Goal: Task Accomplishment & Management: Use online tool/utility

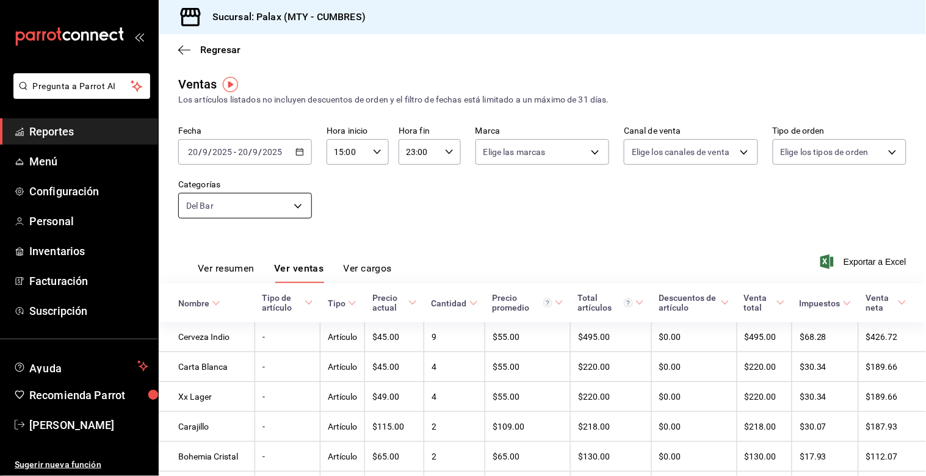
click at [298, 203] on body "Pregunta a Parrot AI Reportes Menú Configuración Personal Inventarios Facturaci…" at bounding box center [463, 238] width 926 height 476
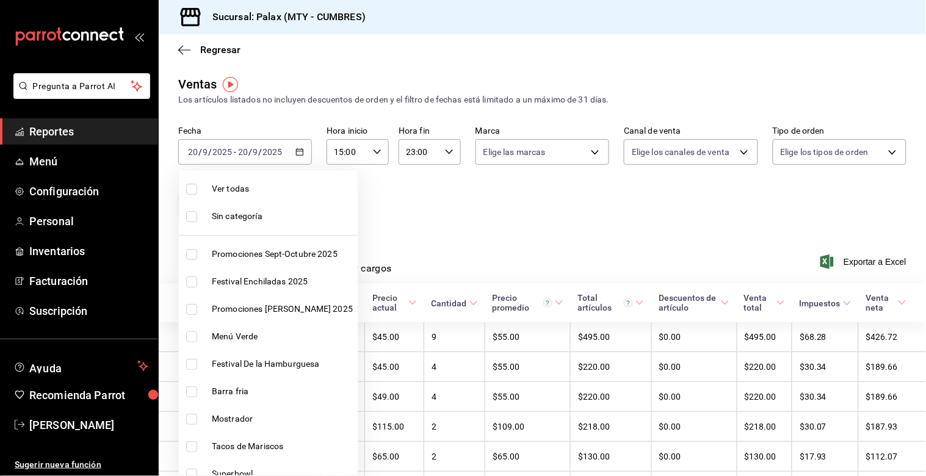
click at [300, 150] on div at bounding box center [463, 238] width 926 height 476
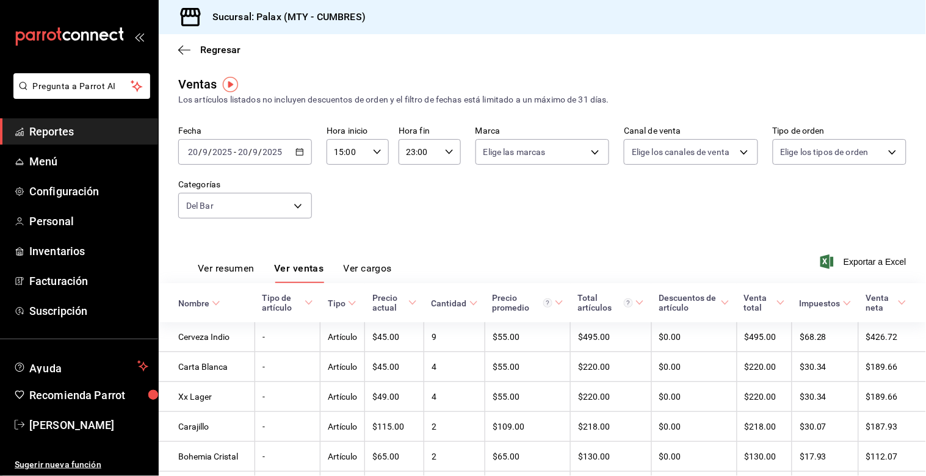
click at [297, 155] on icon "button" at bounding box center [299, 152] width 9 height 9
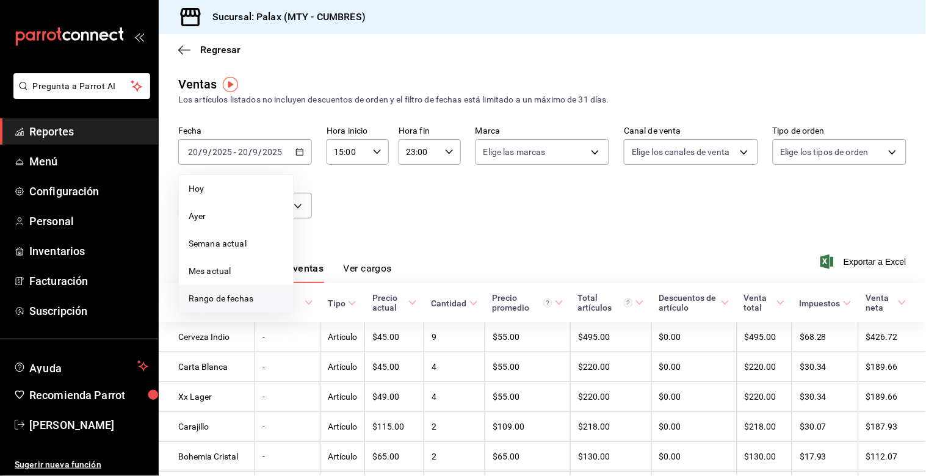
click at [218, 288] on li "Rango de fechas" at bounding box center [236, 298] width 114 height 27
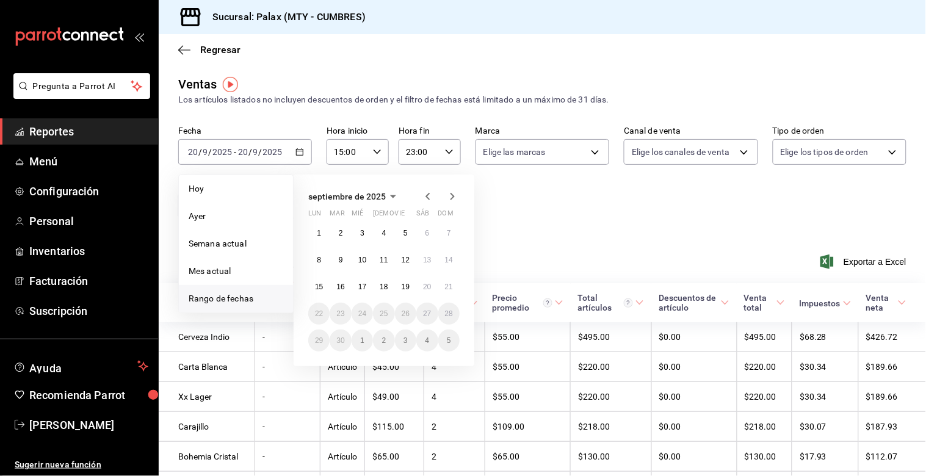
click at [217, 295] on span "Rango de fechas" at bounding box center [236, 298] width 95 height 13
click at [403, 287] on abbr "19" at bounding box center [406, 287] width 8 height 9
click at [427, 288] on abbr "20" at bounding box center [427, 287] width 8 height 9
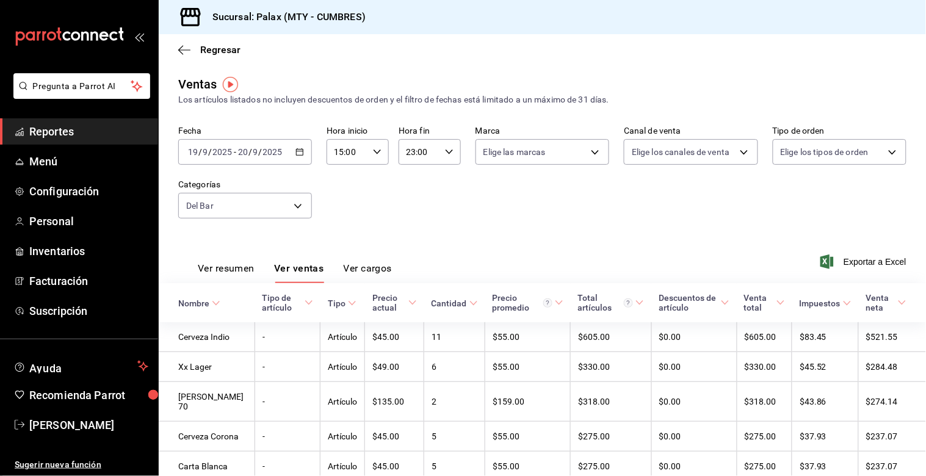
click at [297, 150] on \(Stroke\) "button" at bounding box center [299, 152] width 7 height 7
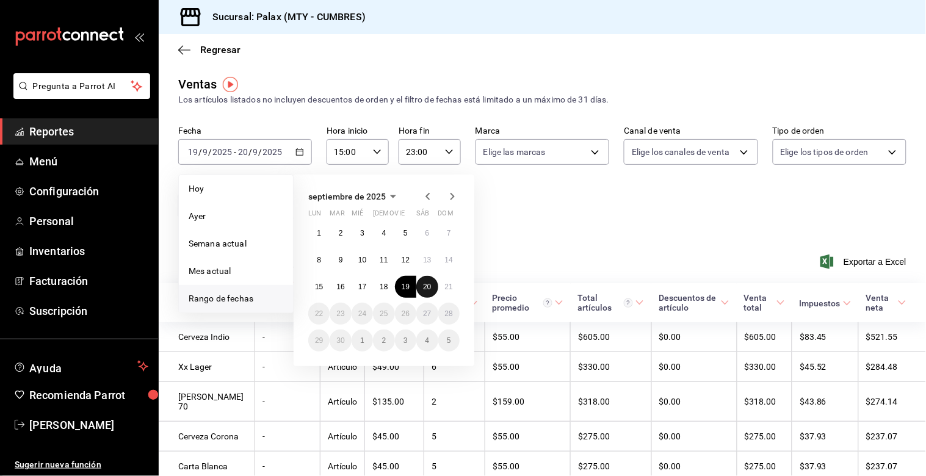
click at [424, 284] on abbr "20" at bounding box center [427, 287] width 8 height 9
click at [449, 285] on abbr "21" at bounding box center [449, 287] width 8 height 9
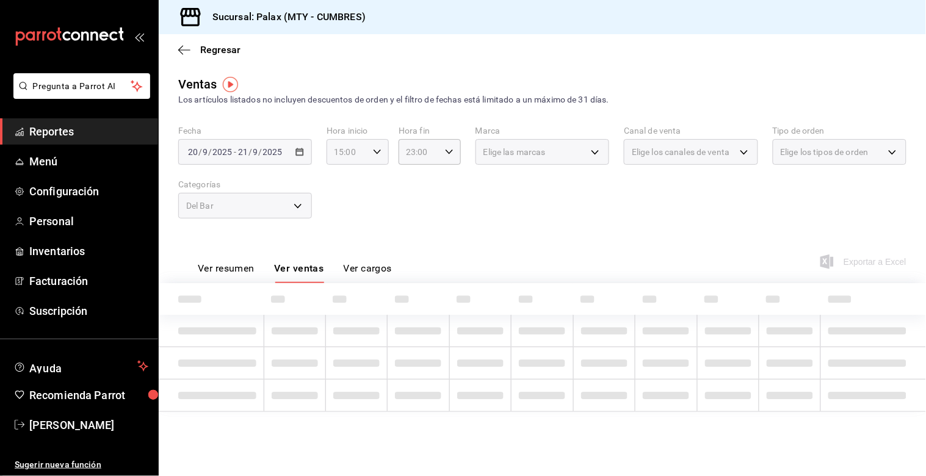
click at [379, 151] on \(Stroke\) "button" at bounding box center [376, 152] width 7 height 4
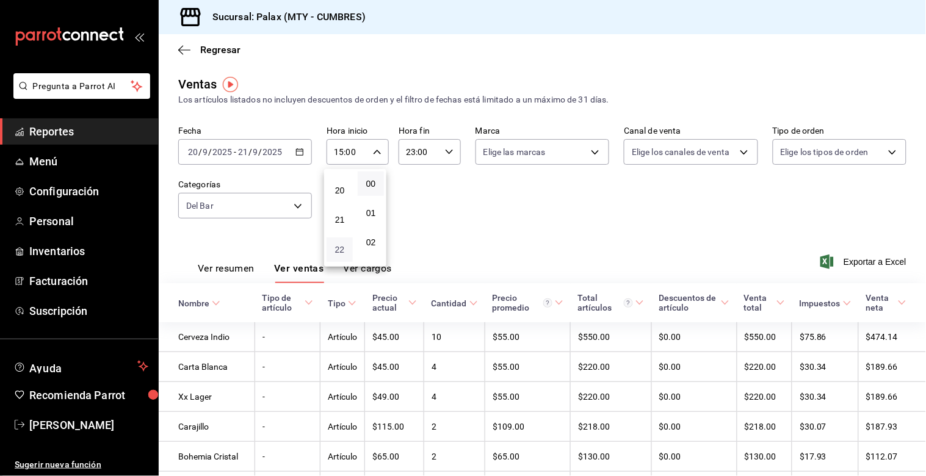
scroll to position [599, 0]
click at [339, 254] on span "23" at bounding box center [340, 259] width 12 height 10
type input "23:00"
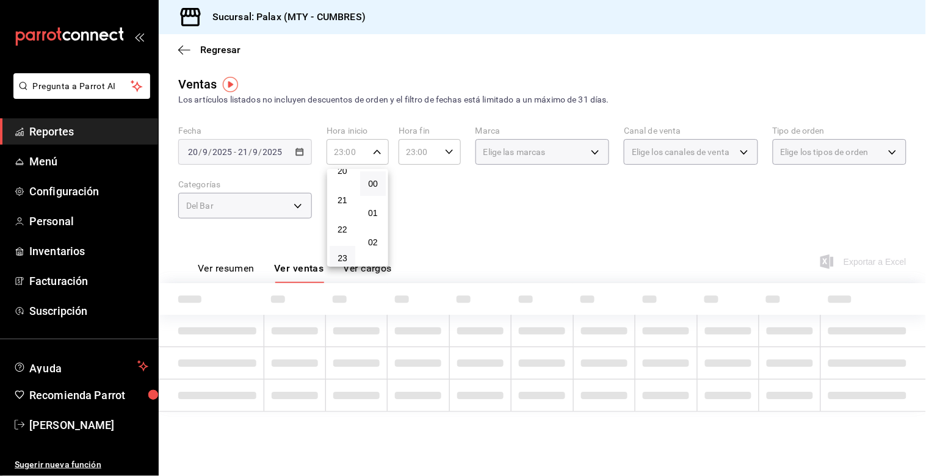
click at [449, 151] on div at bounding box center [463, 238] width 926 height 476
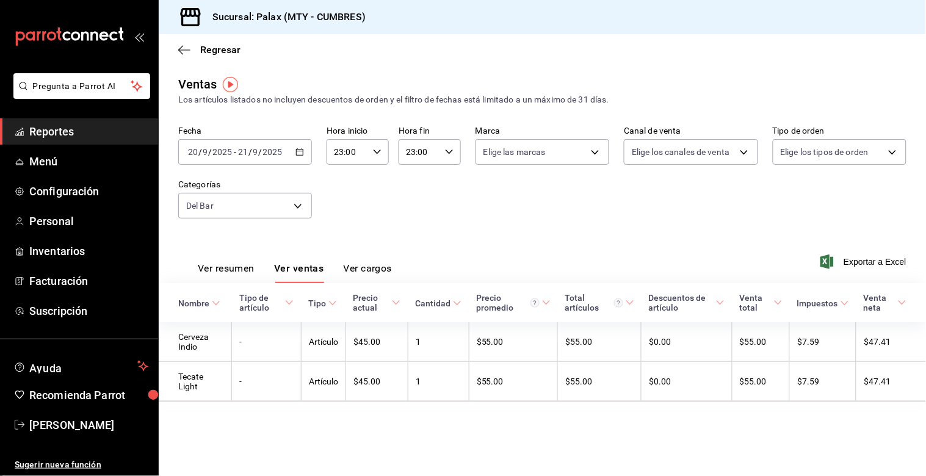
click at [449, 151] on icon "button" at bounding box center [449, 152] width 9 height 9
click at [414, 192] on span "07" at bounding box center [414, 197] width 12 height 10
type input "07:00"
click at [502, 194] on div at bounding box center [463, 238] width 926 height 476
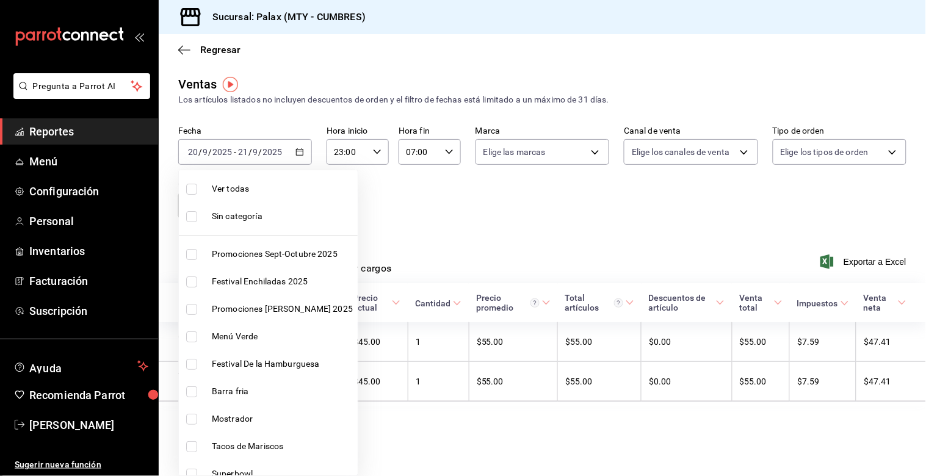
click at [299, 206] on body "Pregunta a Parrot AI Reportes Menú Configuración Personal Inventarios Facturaci…" at bounding box center [463, 238] width 926 height 476
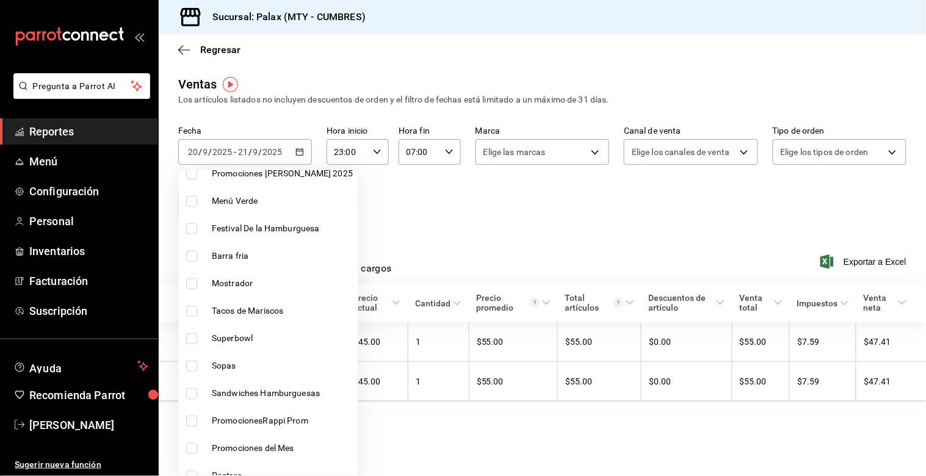
scroll to position [68, 0]
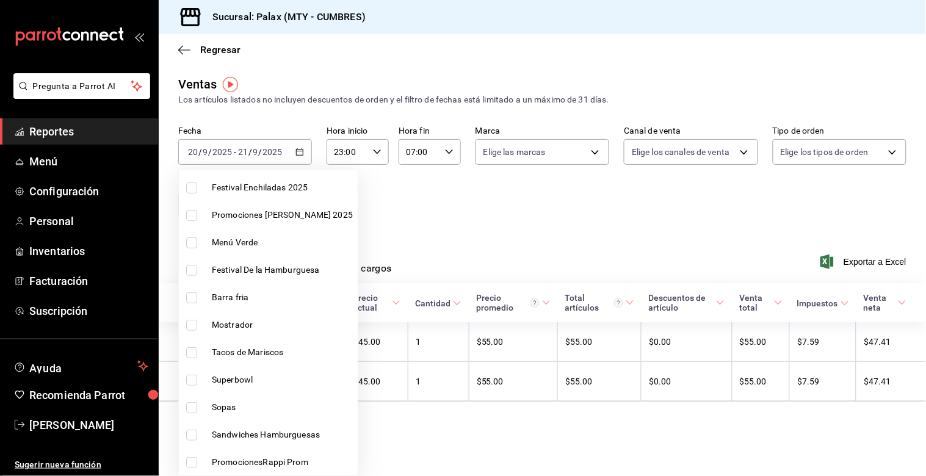
click at [195, 284] on ul "Ver todas Sin categoría Promociones Sept-Octubre 2025 Festival Enchiladas 2025 …" at bounding box center [268, 228] width 179 height 305
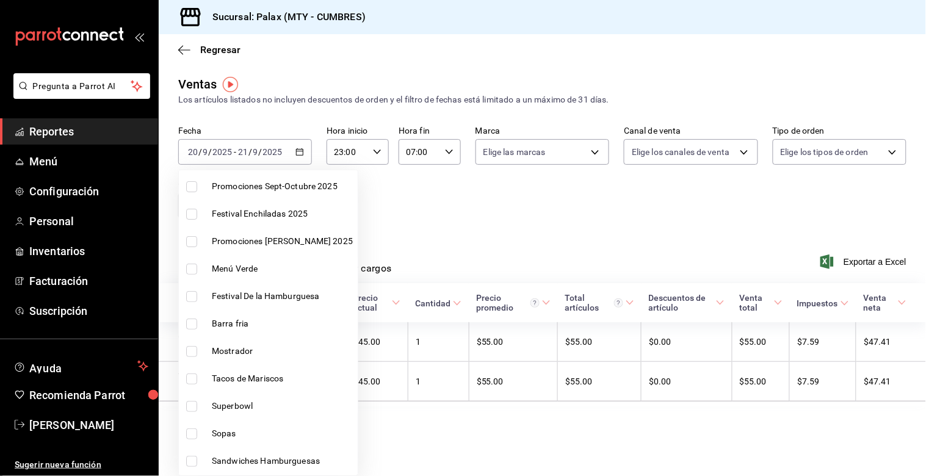
click at [190, 322] on input "checkbox" at bounding box center [191, 324] width 11 height 11
checkbox input "true"
type input "5041f980-30f3-428d-be8c-286edc227efb,b671d4b1-34f2-4a6e-9e6f-776648da9e67"
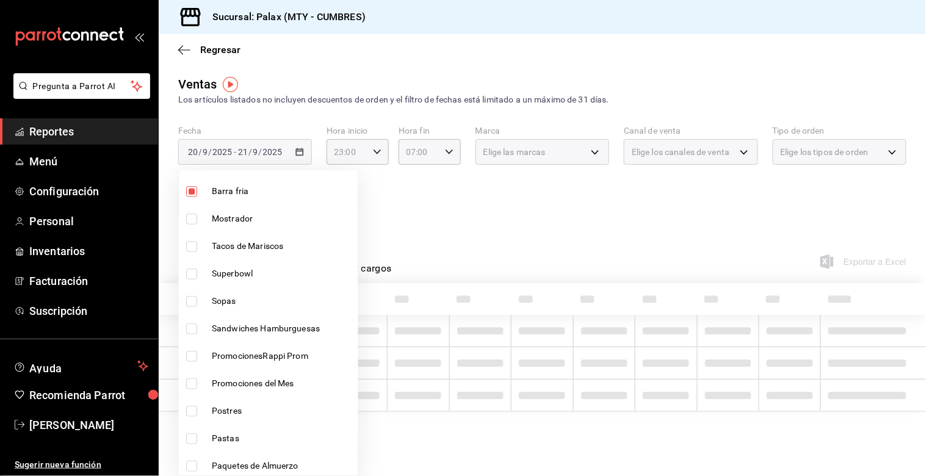
scroll to position [203, 0]
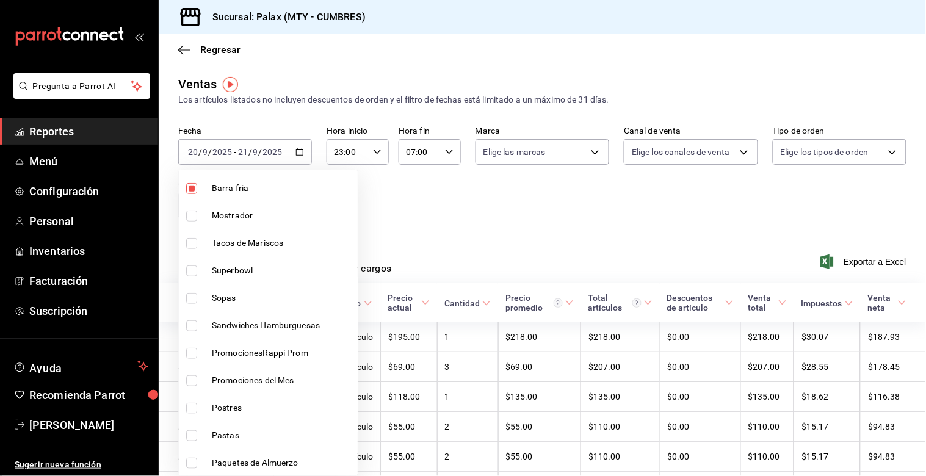
click at [192, 214] on input "checkbox" at bounding box center [191, 216] width 11 height 11
checkbox input "true"
type input "5041f980-30f3-428d-be8c-286edc227efb,b671d4b1-34f2-4a6e-9e6f-776648da9e67,f2dae…"
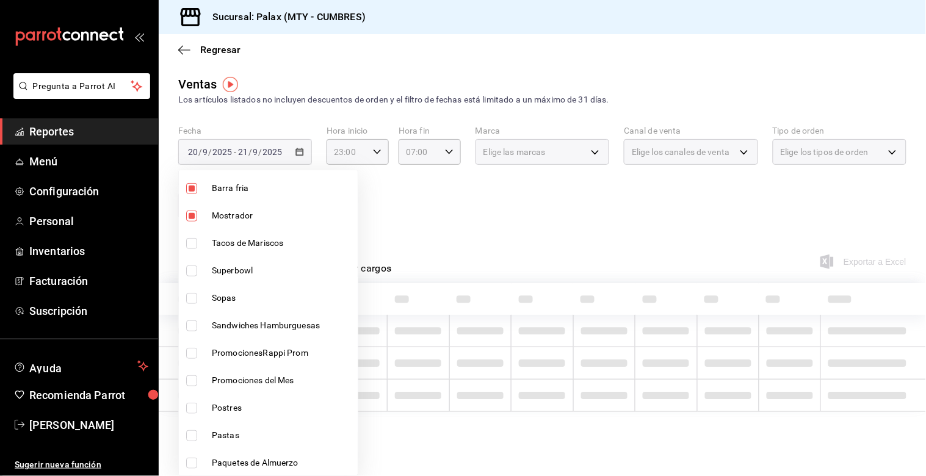
click at [190, 184] on input "checkbox" at bounding box center [191, 188] width 11 height 11
checkbox input "false"
type input "5041f980-30f3-428d-be8c-286edc227efb,f2dae4ce-bbab-4ca5-92d1-59dc07dbf672"
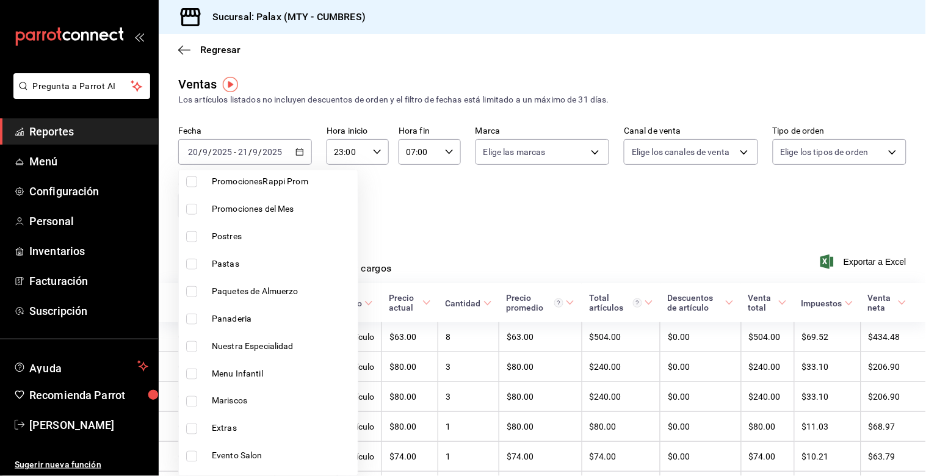
scroll to position [406, 0]
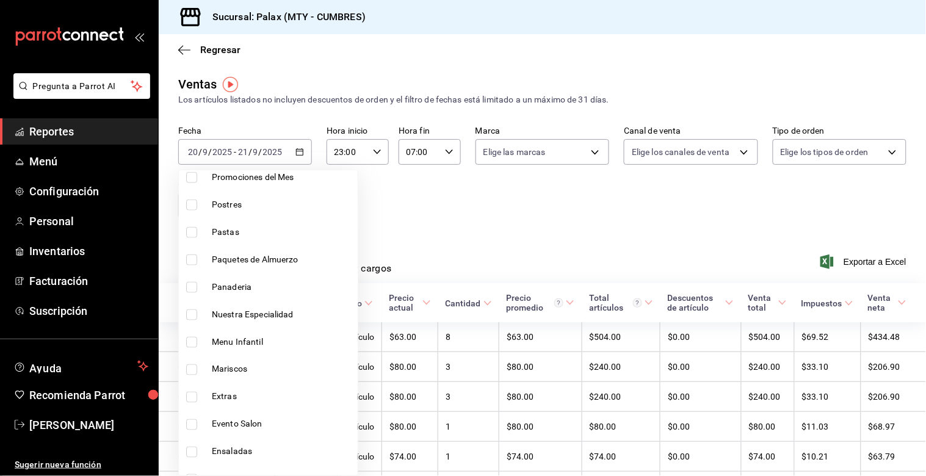
click at [193, 287] on input "checkbox" at bounding box center [191, 287] width 11 height 11
checkbox input "true"
type input "5041f980-30f3-428d-be8c-286edc227efb,f2dae4ce-bbab-4ca5-92d1-59dc07dbf672,c1857…"
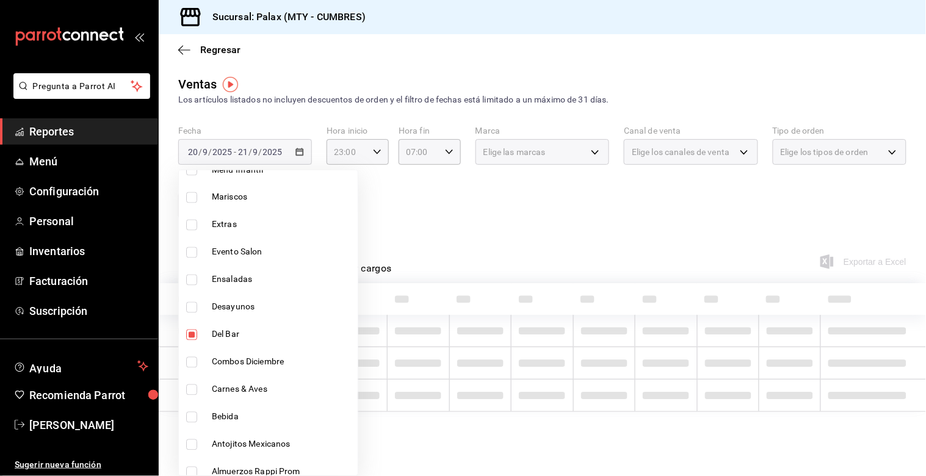
scroll to position [610, 0]
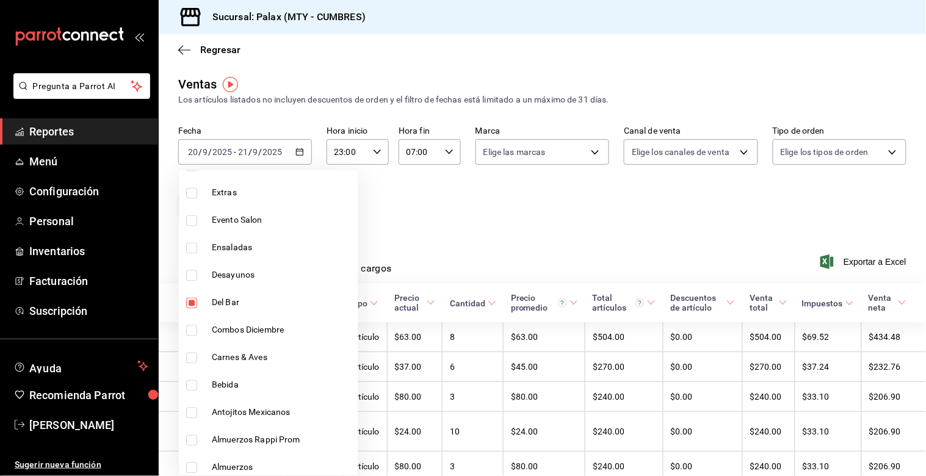
click at [191, 384] on input "checkbox" at bounding box center [191, 385] width 11 height 11
checkbox input "true"
type input "5041f980-30f3-428d-be8c-286edc227efb,f2dae4ce-bbab-4ca5-92d1-59dc07dbf672,c1857…"
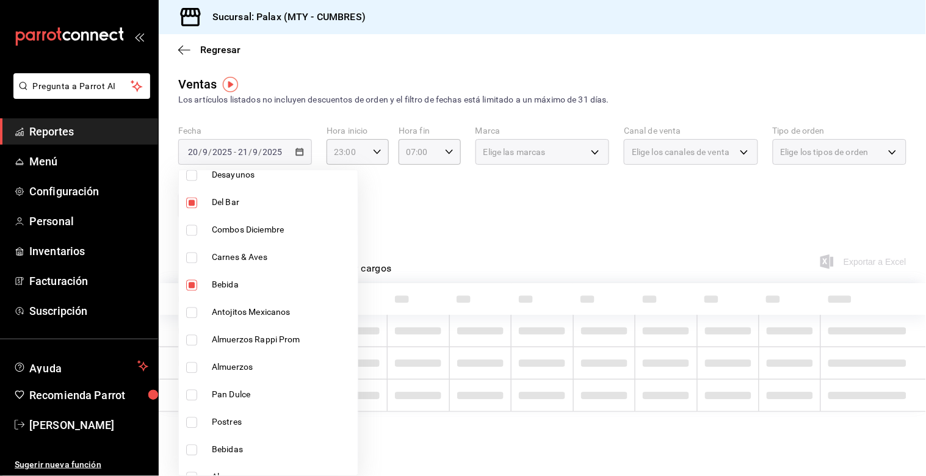
scroll to position [746, 0]
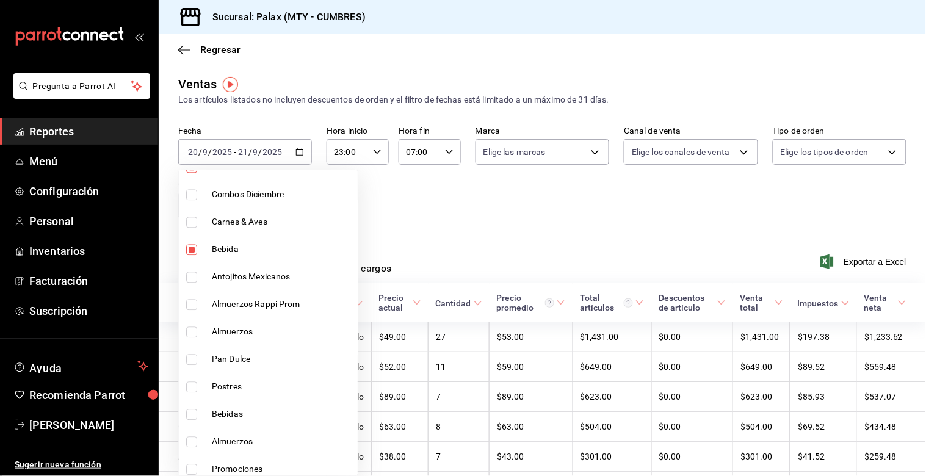
drag, startPoint x: 190, startPoint y: 354, endPoint x: 242, endPoint y: 363, distance: 52.7
click at [189, 355] on input "checkbox" at bounding box center [191, 360] width 11 height 11
checkbox input "true"
type input "5041f980-30f3-428d-be8c-286edc227efb,f2dae4ce-bbab-4ca5-92d1-59dc07dbf672,c1857…"
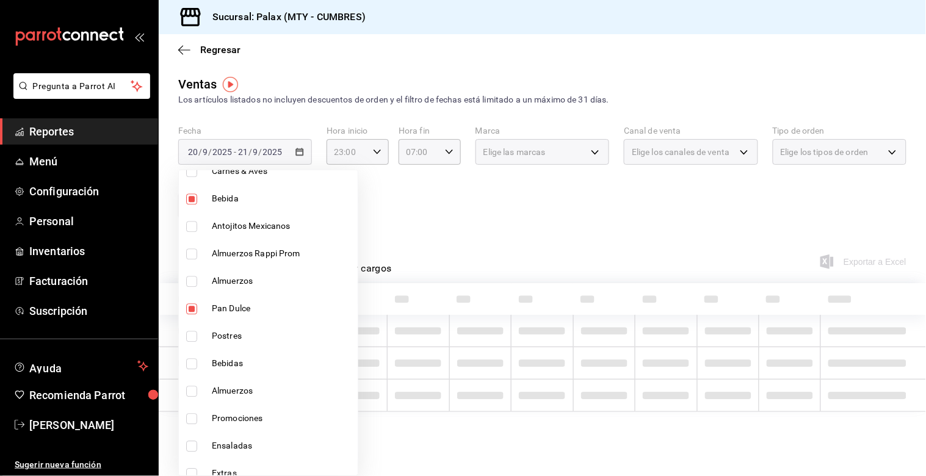
scroll to position [813, 0]
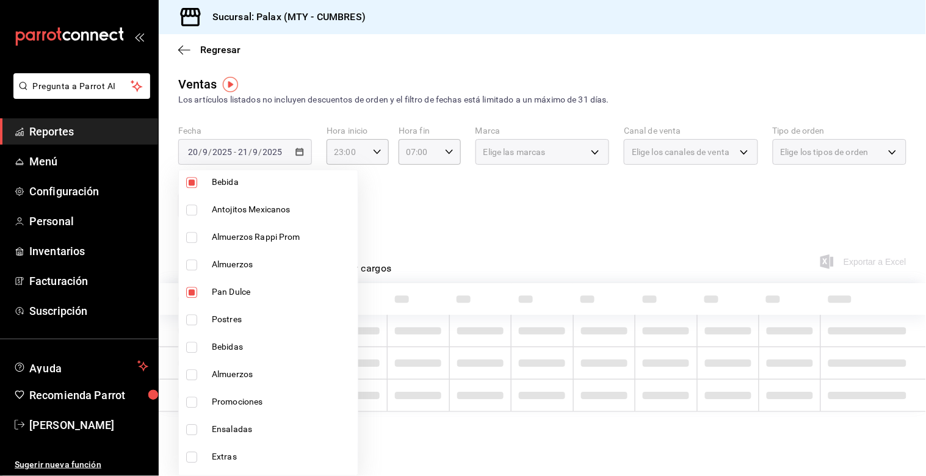
click at [190, 348] on input "checkbox" at bounding box center [191, 347] width 11 height 11
checkbox input "true"
type input "5041f980-30f3-428d-be8c-286edc227efb,f2dae4ce-bbab-4ca5-92d1-59dc07dbf672,c1857…"
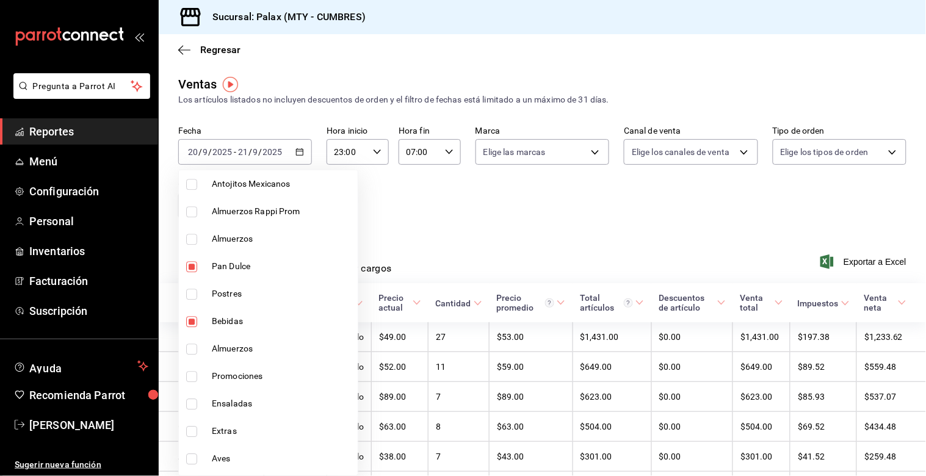
scroll to position [673, 0]
click at [413, 216] on div at bounding box center [463, 238] width 926 height 476
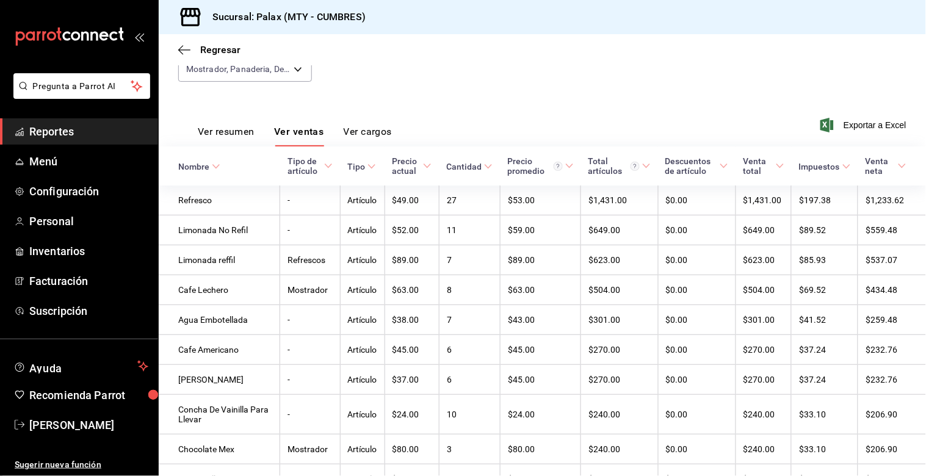
scroll to position [123, 0]
